Goal: Task Accomplishment & Management: Use online tool/utility

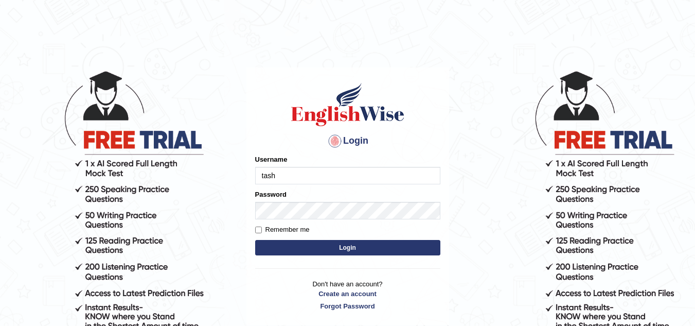
type input "Tashiz"
click at [346, 246] on button "Login" at bounding box center [347, 247] width 185 height 15
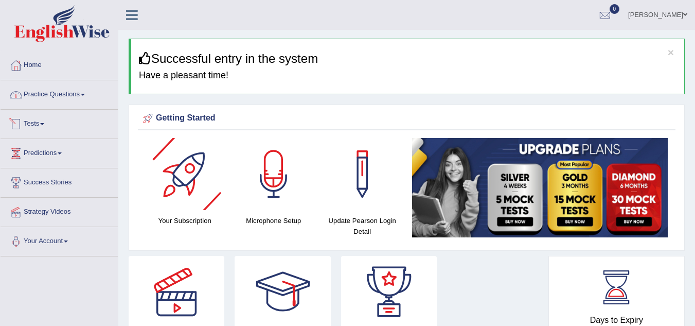
click at [88, 96] on link "Practice Questions" at bounding box center [59, 93] width 117 height 26
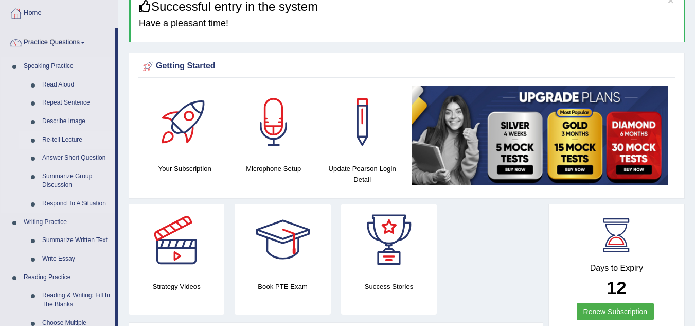
scroll to position [51, 0]
